Goal: Navigation & Orientation: Find specific page/section

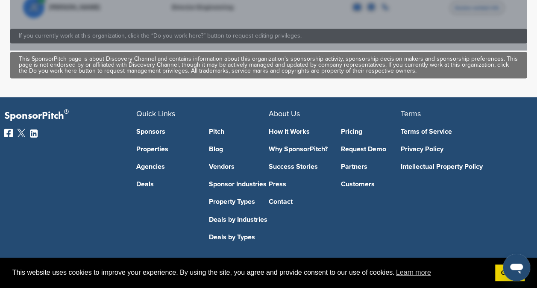
scroll to position [599, 0]
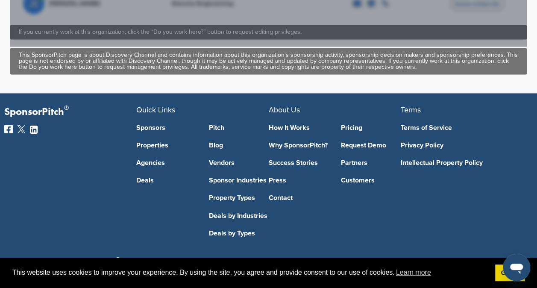
click at [310, 142] on link "Why SponsorPitch?" at bounding box center [299, 145] width 60 height 7
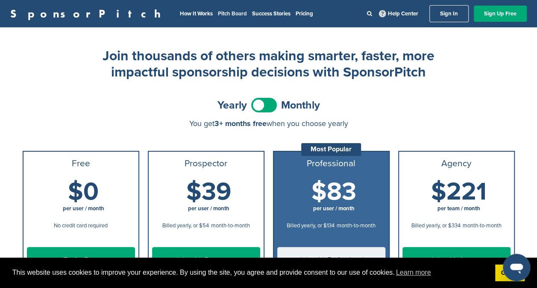
click at [218, 12] on link "Pitch Board" at bounding box center [232, 13] width 29 height 7
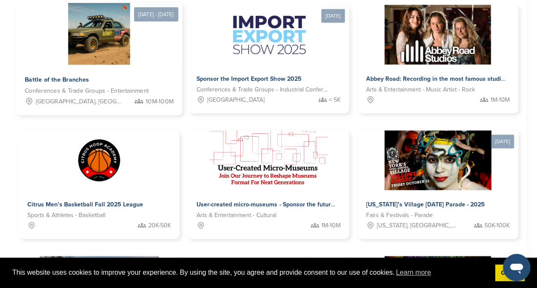
scroll to position [299, 0]
